Goal: Transaction & Acquisition: Purchase product/service

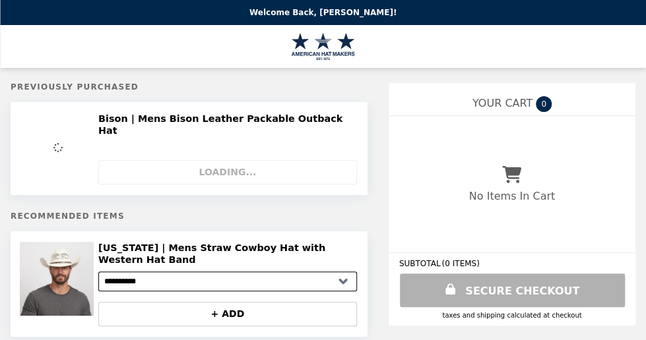
select select "**********"
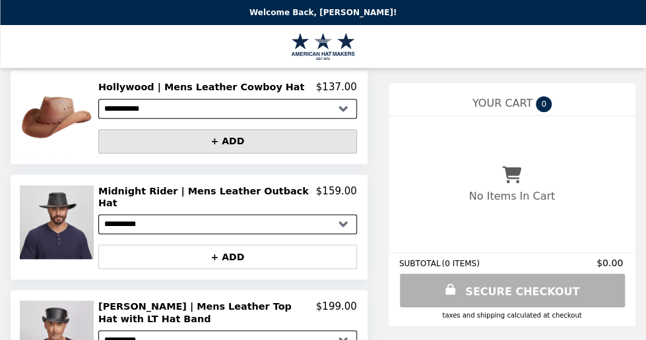
scroll to position [516, 0]
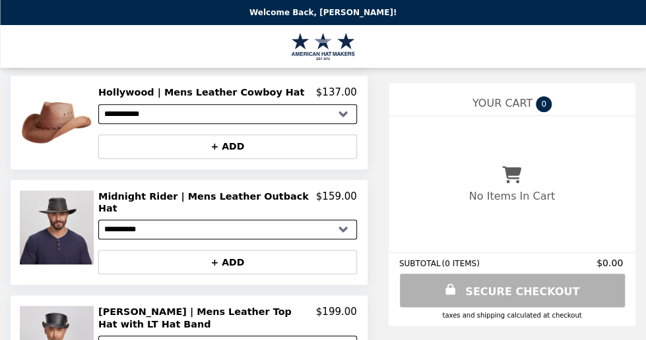
click at [235, 191] on h2 "Midnight Rider | Mens Leather Outback Hat" at bounding box center [207, 203] width 218 height 24
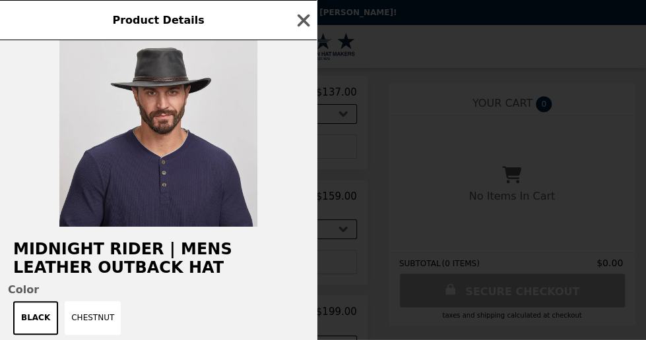
scroll to position [4, 0]
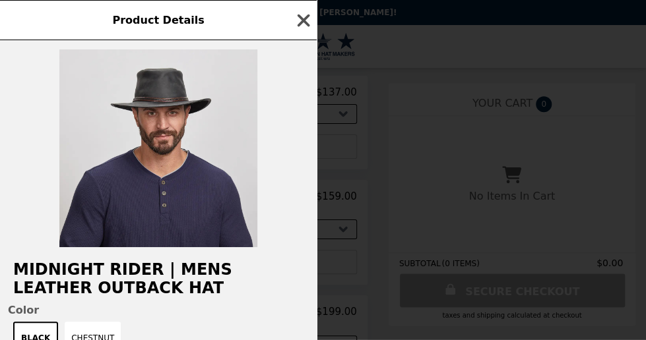
click at [299, 20] on icon "button" at bounding box center [303, 21] width 20 height 20
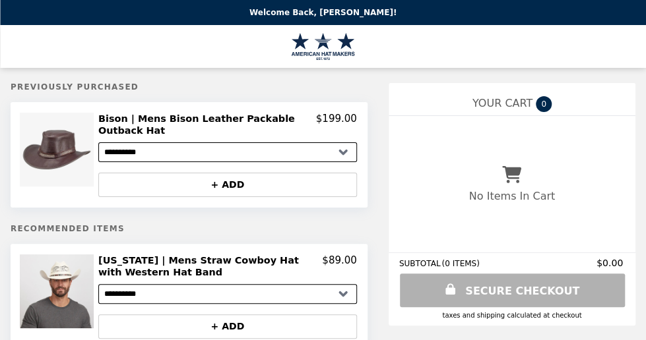
scroll to position [0, 0]
click at [4, 7] on header "Welcome Back, [PERSON_NAME]!" at bounding box center [323, 12] width 646 height 25
click at [291, 20] on header "Welcome Back, [PERSON_NAME]!" at bounding box center [323, 12] width 646 height 25
click at [472, 16] on header "Welcome Back, [PERSON_NAME]!" at bounding box center [323, 12] width 646 height 25
click at [470, 16] on header "Welcome Back, [PERSON_NAME]!" at bounding box center [323, 12] width 646 height 25
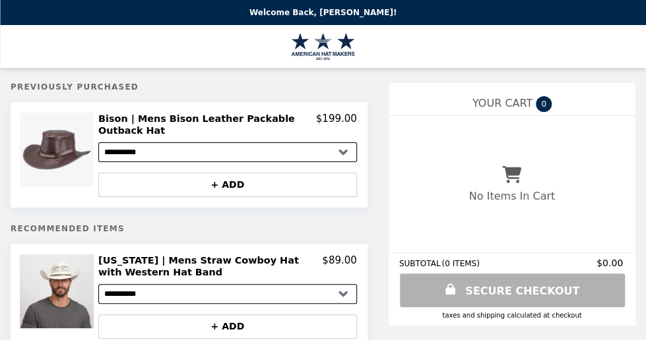
click at [470, 16] on header "Welcome Back, [PERSON_NAME]!" at bounding box center [323, 12] width 646 height 25
click at [559, 15] on header "Welcome Back, [PERSON_NAME]!" at bounding box center [323, 12] width 646 height 25
click at [555, 11] on header "Welcome Back, [PERSON_NAME]!" at bounding box center [323, 12] width 646 height 25
